Goal: Find specific page/section: Find specific page/section

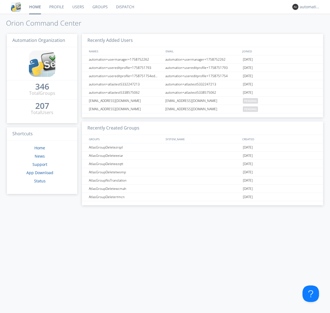
click at [125, 7] on link "Dispatch" at bounding box center [125, 7] width 26 height 14
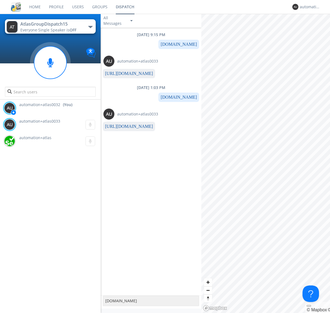
type textarea "[DOMAIN_NAME]"
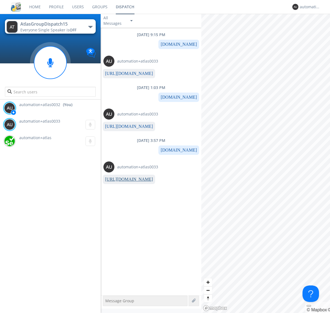
click at [127, 179] on link "[URL][DOMAIN_NAME]" at bounding box center [129, 179] width 48 height 5
